Goal: Task Accomplishment & Management: Complete application form

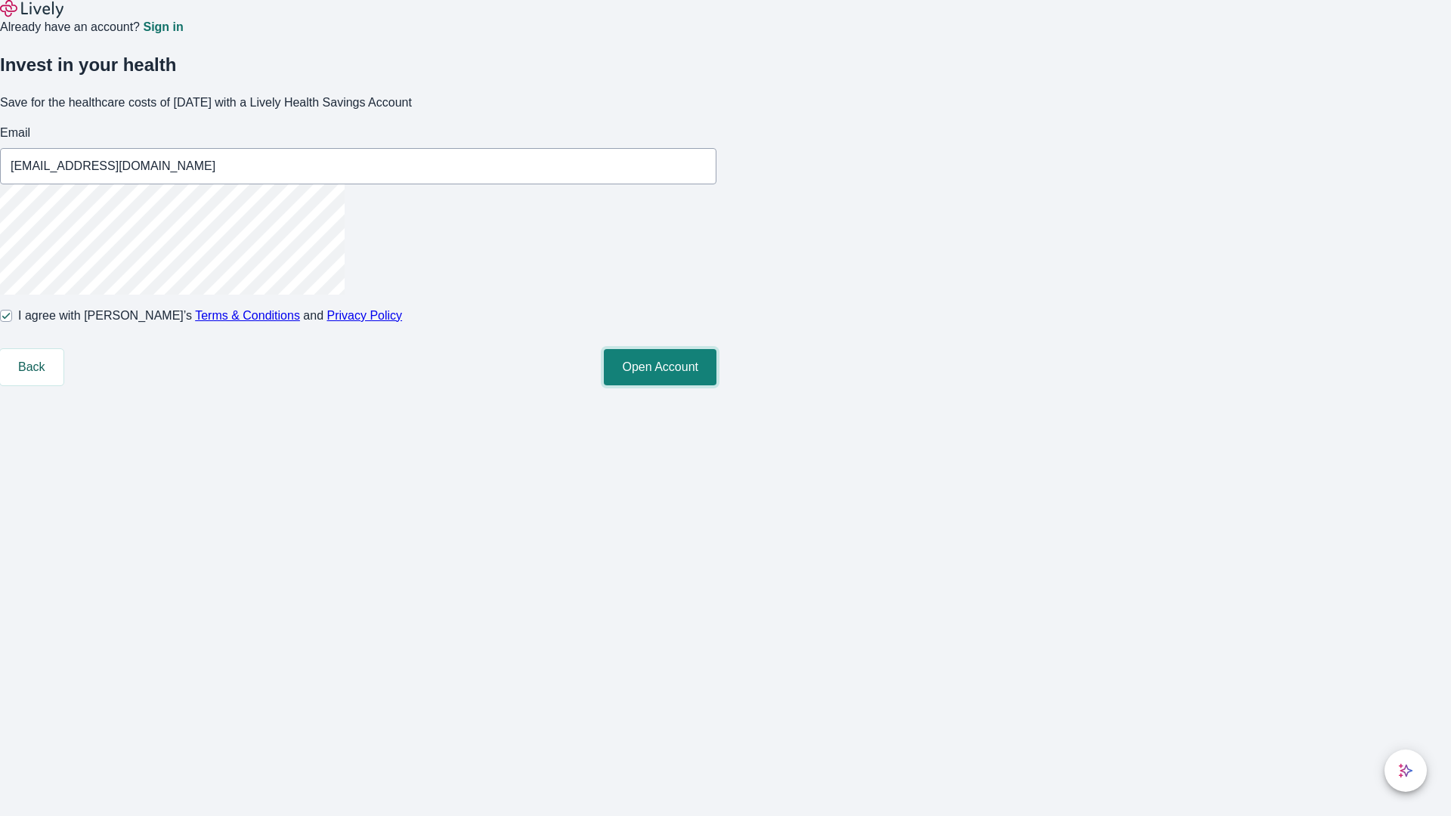
click at [716, 385] on button "Open Account" at bounding box center [660, 367] width 113 height 36
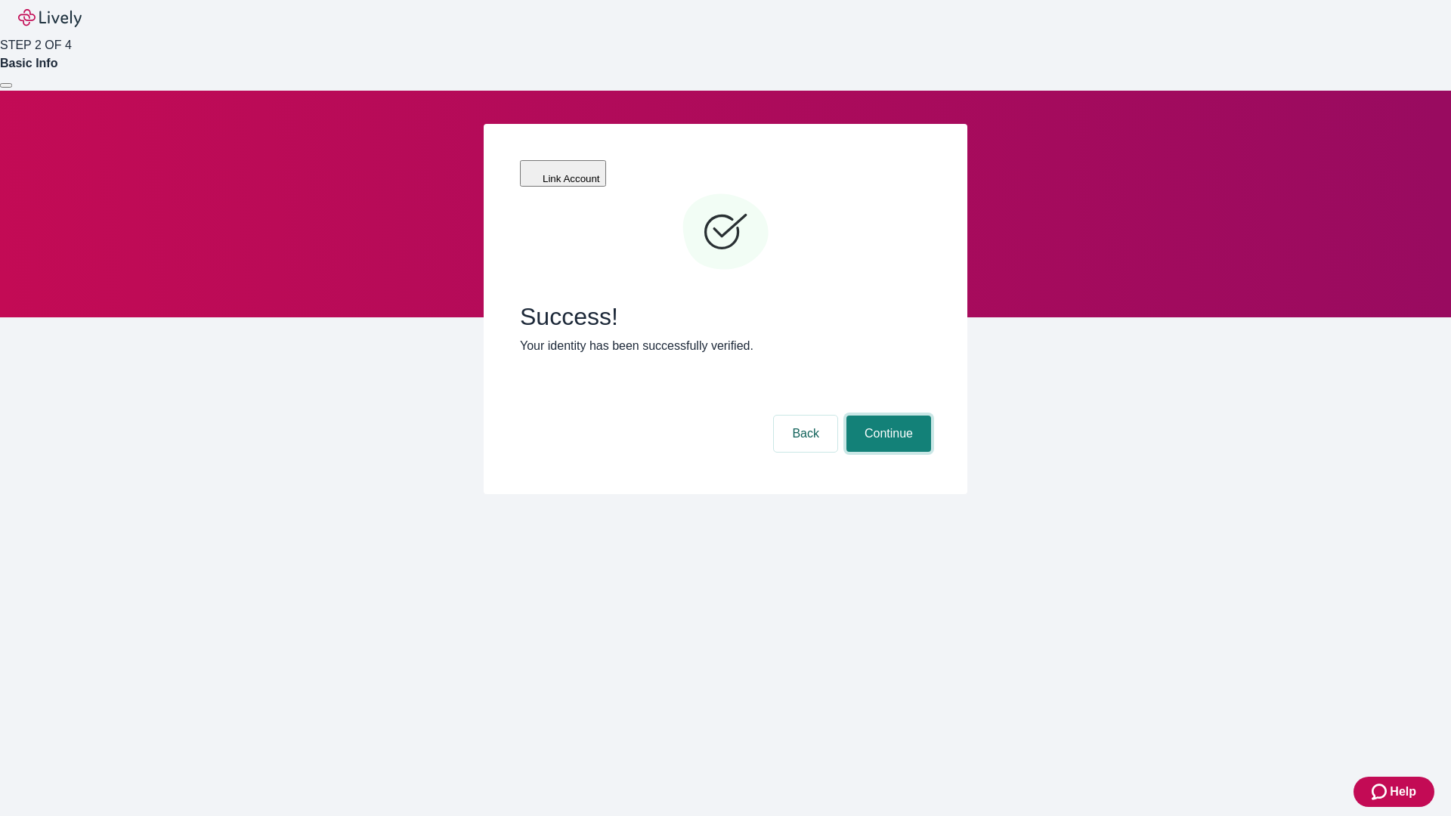
click at [886, 416] on button "Continue" at bounding box center [888, 434] width 85 height 36
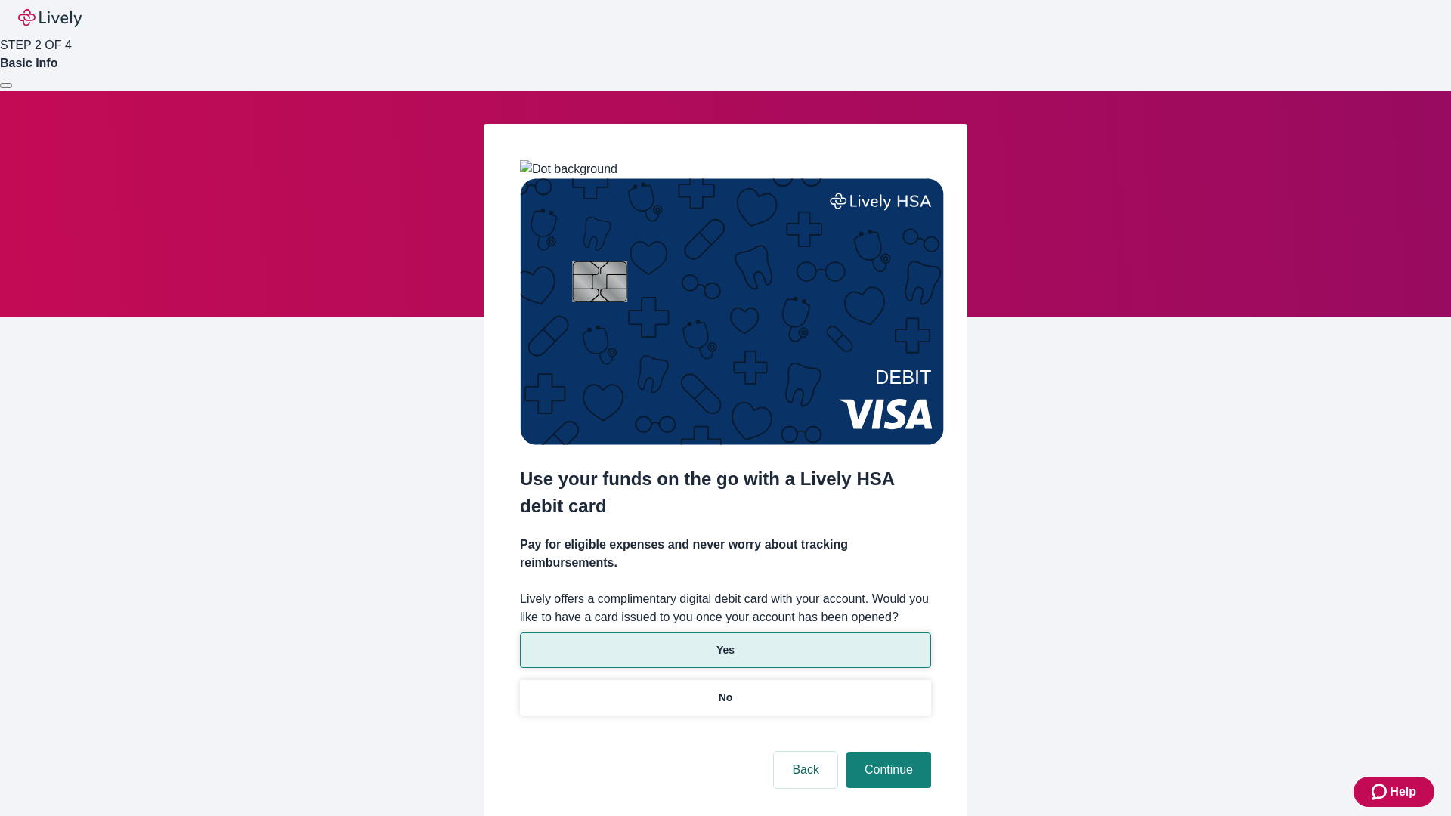
click at [724, 642] on p "Yes" at bounding box center [725, 650] width 18 height 16
click at [886, 752] on button "Continue" at bounding box center [888, 770] width 85 height 36
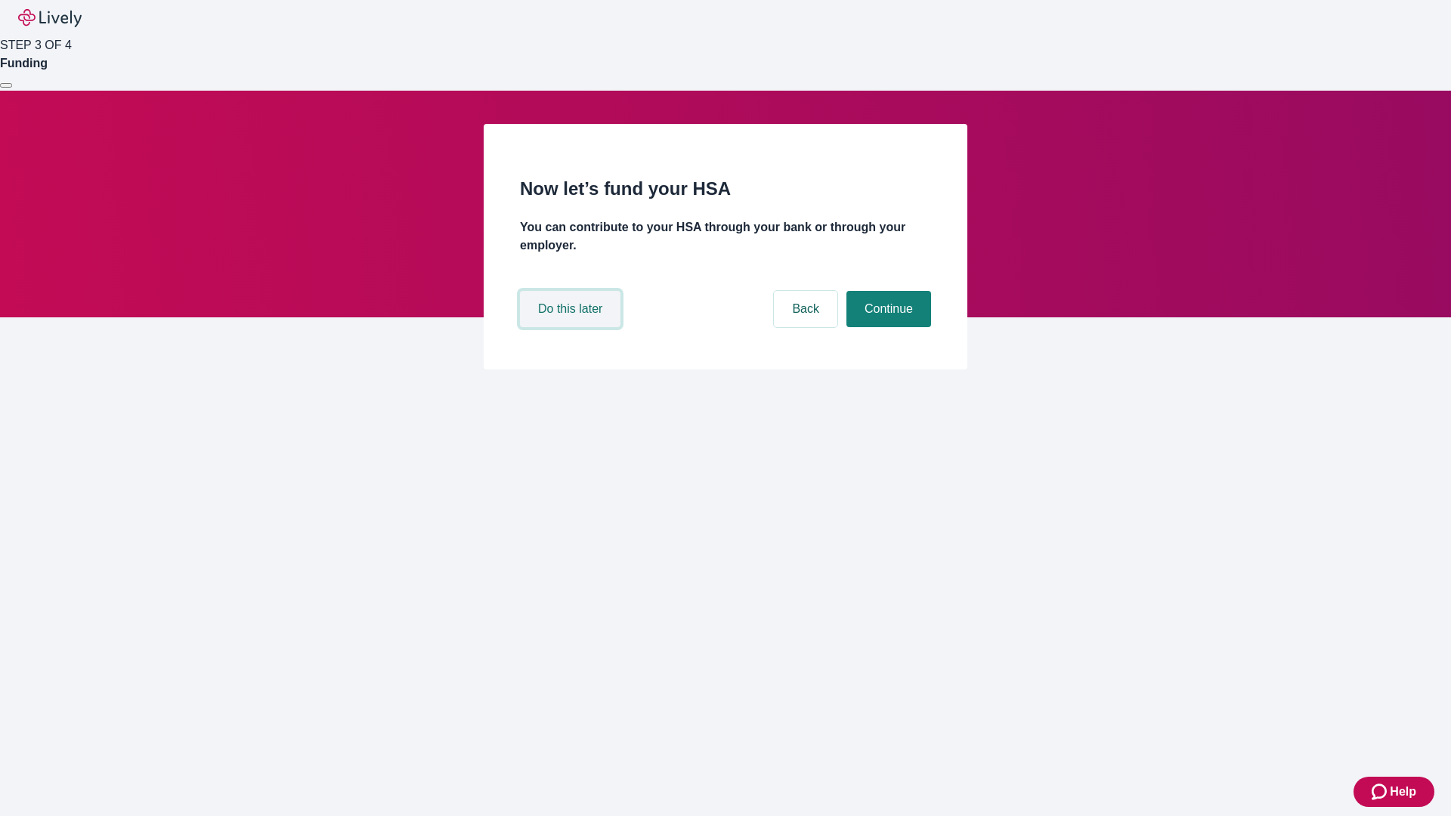
click at [572, 327] on button "Do this later" at bounding box center [570, 309] width 100 height 36
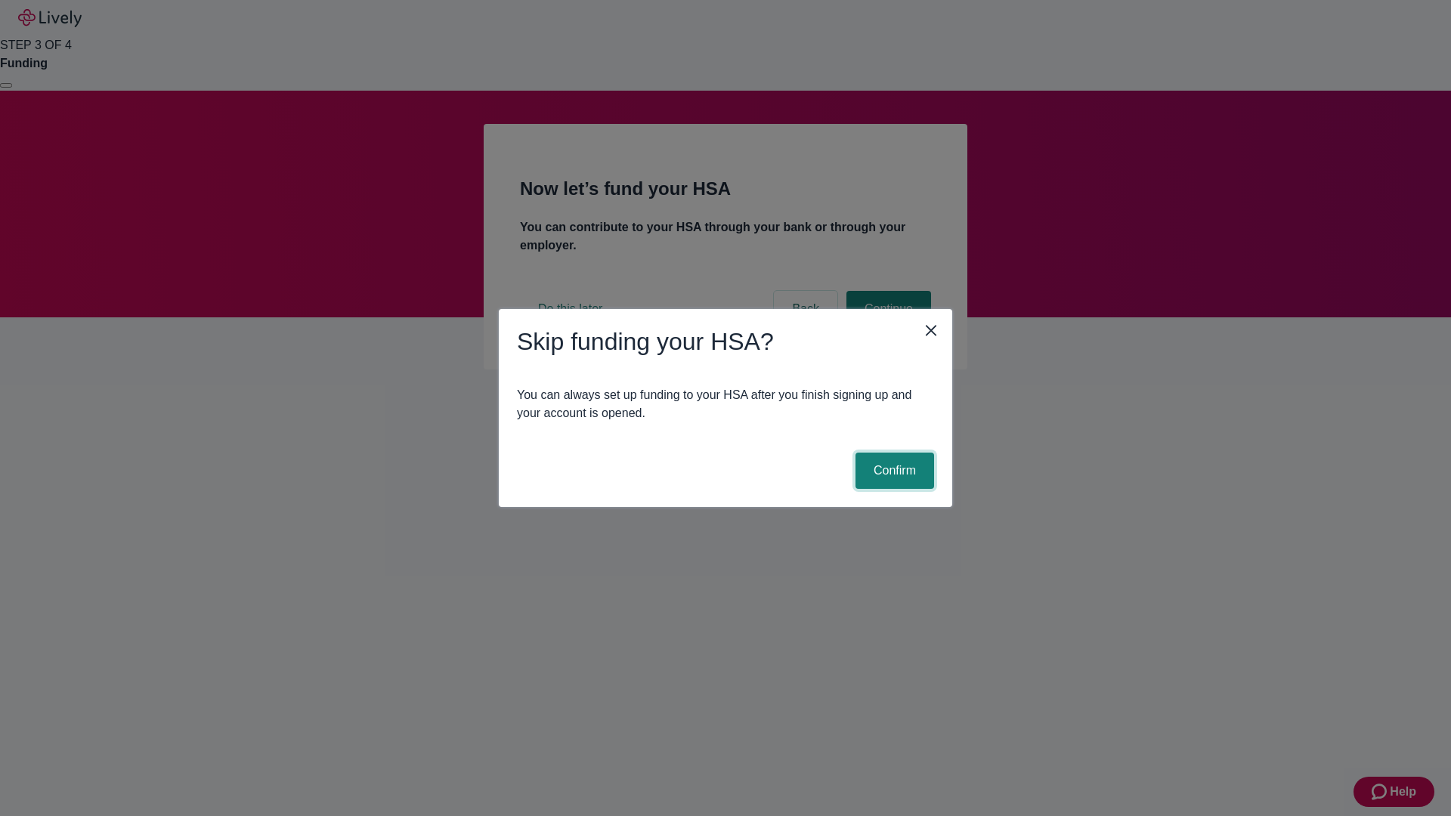
click at [892, 471] on button "Confirm" at bounding box center [894, 471] width 79 height 36
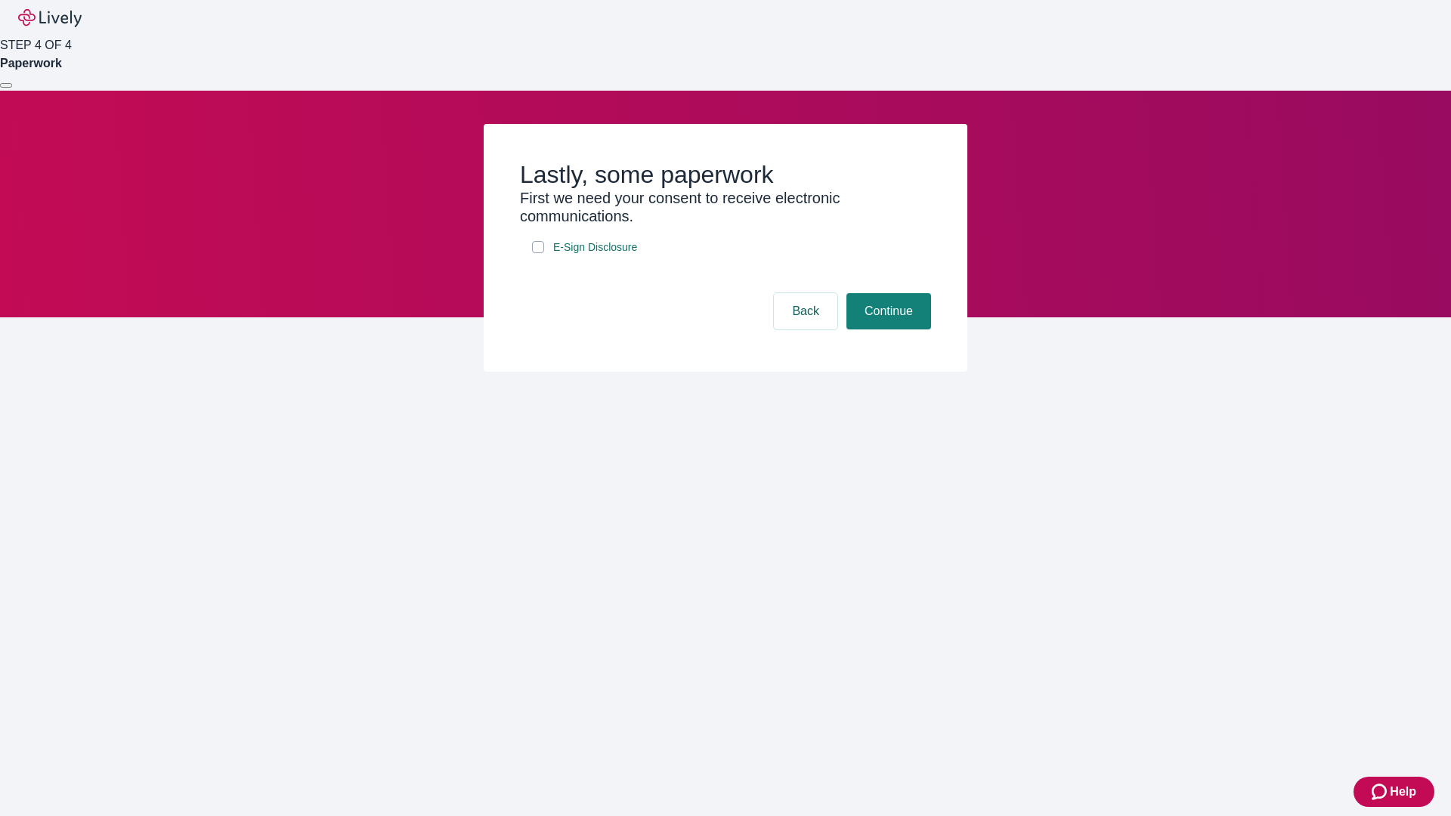
click at [538, 253] on input "E-Sign Disclosure" at bounding box center [538, 247] width 12 height 12
checkbox input "true"
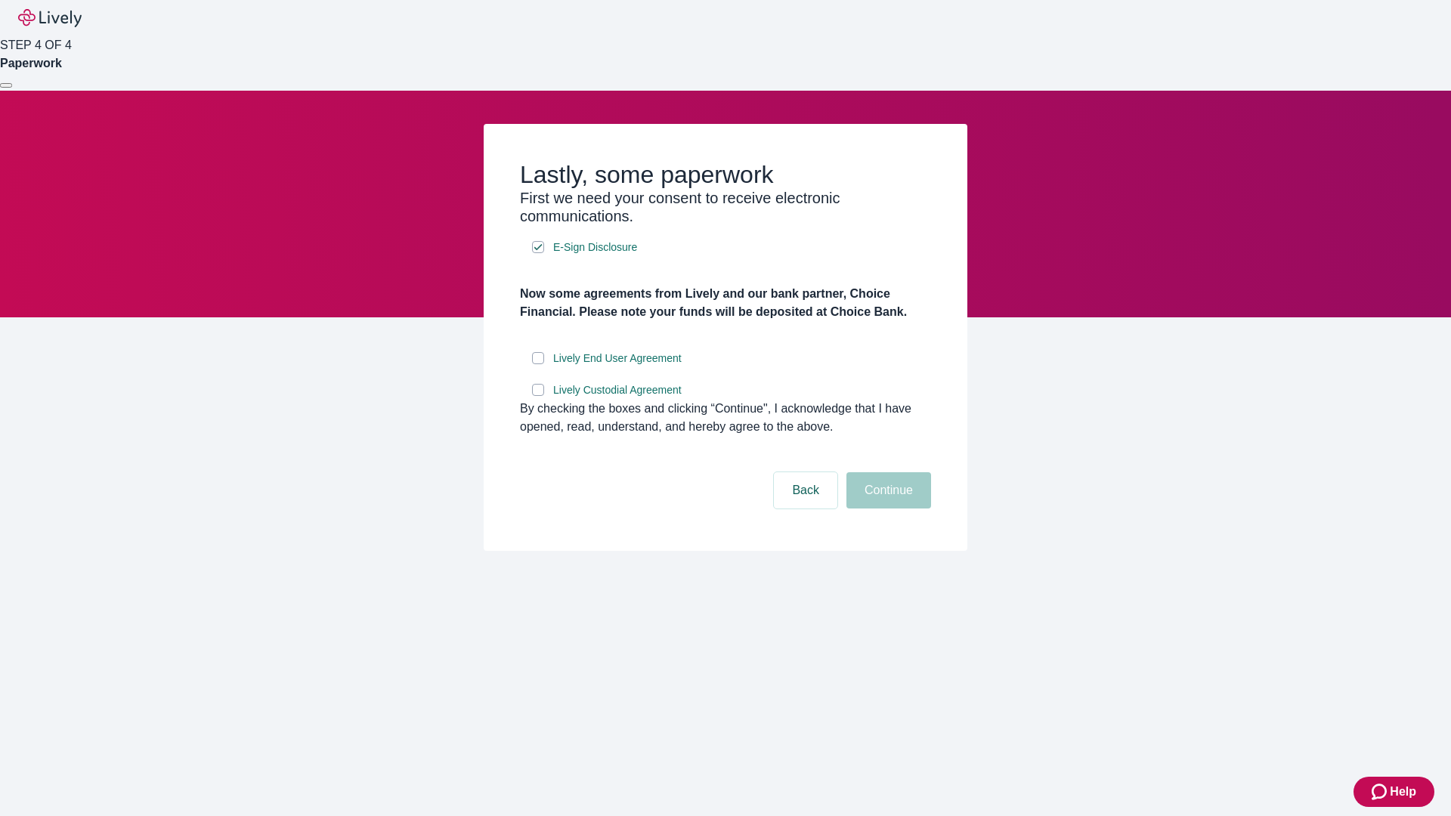
click at [538, 364] on input "Lively End User Agreement" at bounding box center [538, 358] width 12 height 12
checkbox input "true"
click at [538, 396] on input "Lively Custodial Agreement" at bounding box center [538, 390] width 12 height 12
checkbox input "true"
click at [886, 508] on button "Continue" at bounding box center [888, 490] width 85 height 36
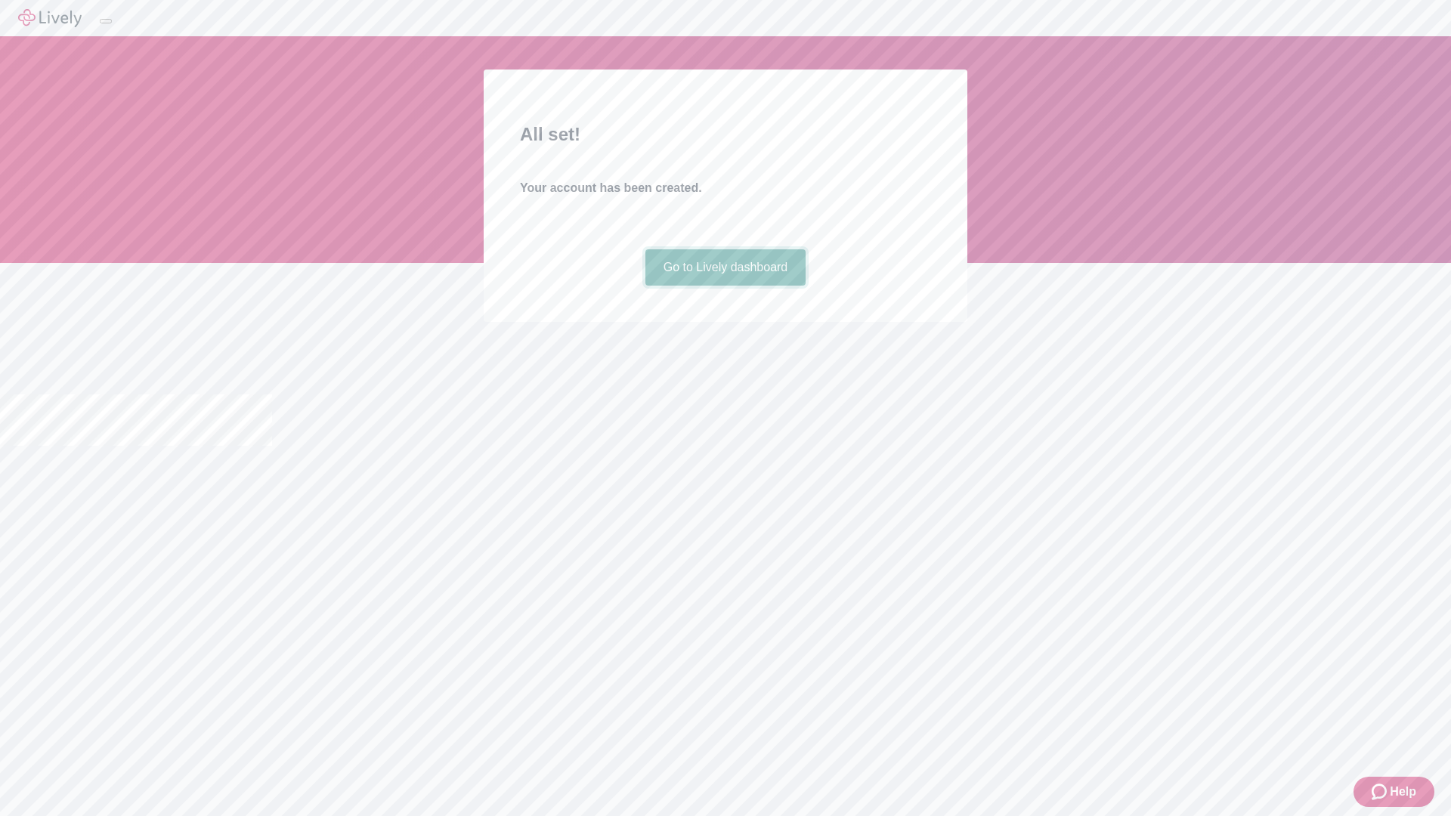
click at [724, 286] on link "Go to Lively dashboard" at bounding box center [725, 267] width 161 height 36
